Goal: Task Accomplishment & Management: Use online tool/utility

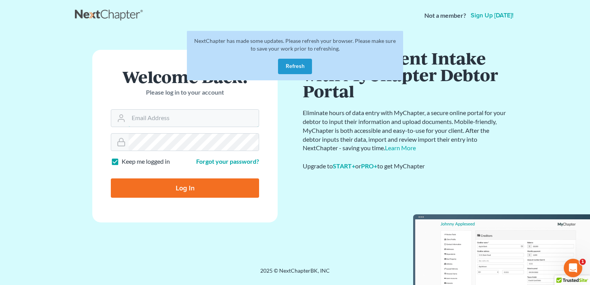
type input "[EMAIL_ADDRESS][DOMAIN_NAME]"
click at [188, 188] on input "Log In" at bounding box center [185, 187] width 148 height 19
type input "Thinking..."
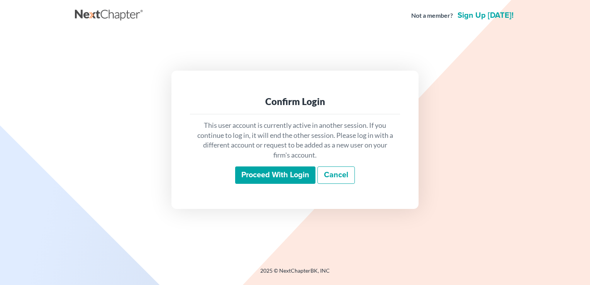
click at [282, 172] on input "Proceed with login" at bounding box center [275, 175] width 80 height 18
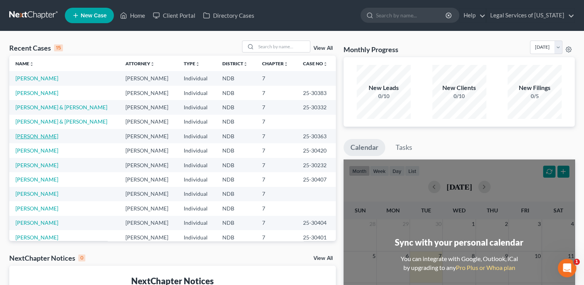
click at [44, 136] on link "[PERSON_NAME]" at bounding box center [36, 136] width 43 height 7
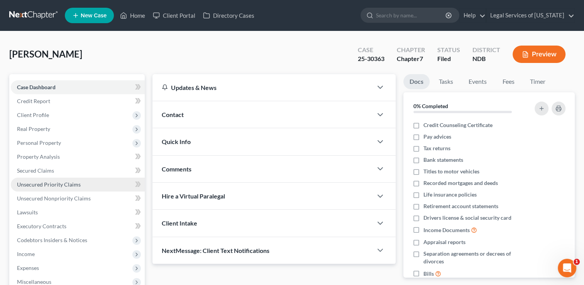
click at [44, 184] on span "Unsecured Priority Claims" at bounding box center [49, 184] width 64 height 7
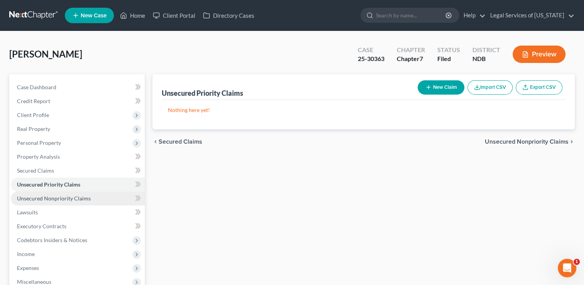
click at [48, 200] on span "Unsecured Nonpriority Claims" at bounding box center [54, 198] width 74 height 7
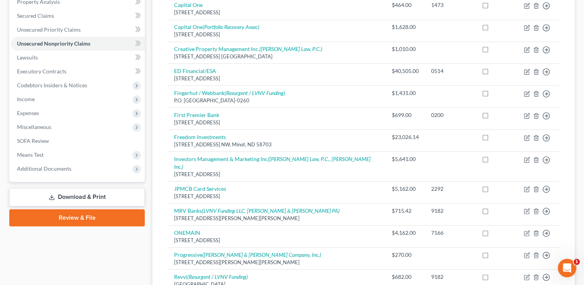
scroll to position [154, 0]
